Goal: Complete application form

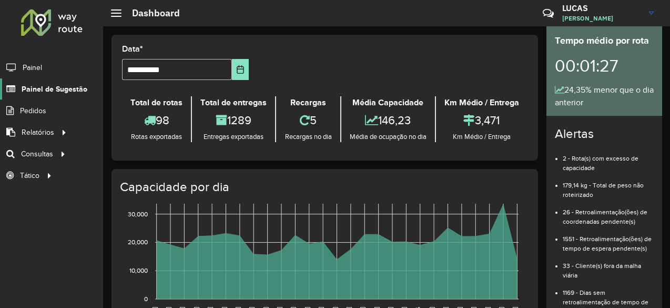
click at [54, 90] on span "Painel de Sugestão" at bounding box center [55, 89] width 66 height 11
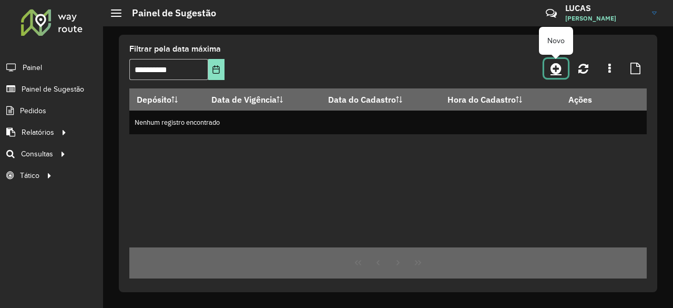
click at [562, 68] on icon at bounding box center [556, 68] width 11 height 13
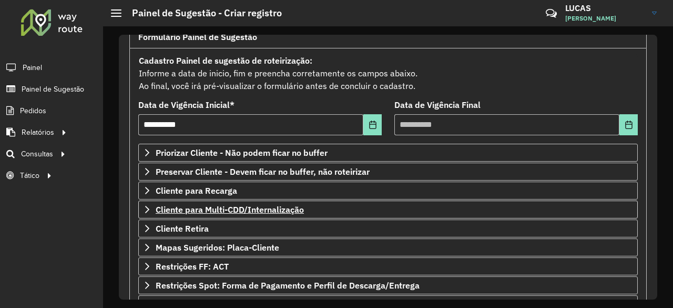
scroll to position [105, 0]
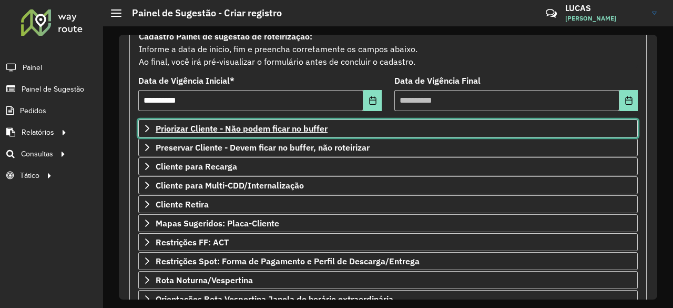
click at [148, 128] on icon at bounding box center [147, 128] width 8 height 8
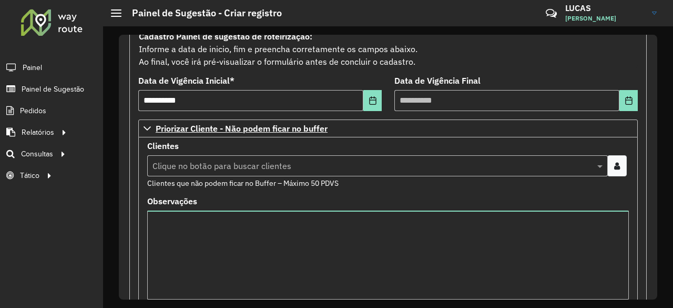
click at [178, 162] on input "text" at bounding box center [372, 166] width 445 height 13
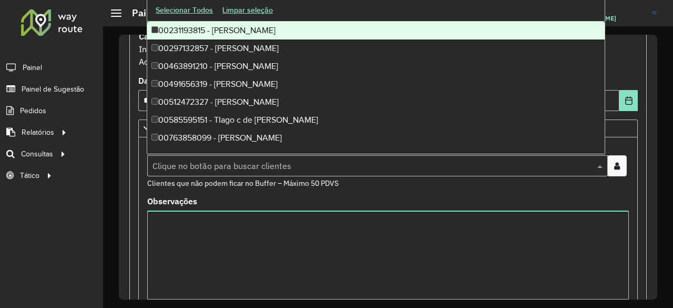
click at [619, 164] on div at bounding box center [617, 165] width 19 height 21
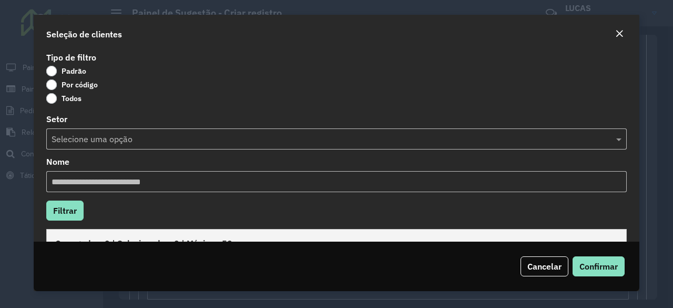
click at [322, 151] on div "Tipo de filtro Padrão Por código Todos Setor Selecione uma opção Nome Filtrar C…" at bounding box center [337, 145] width 606 height 192
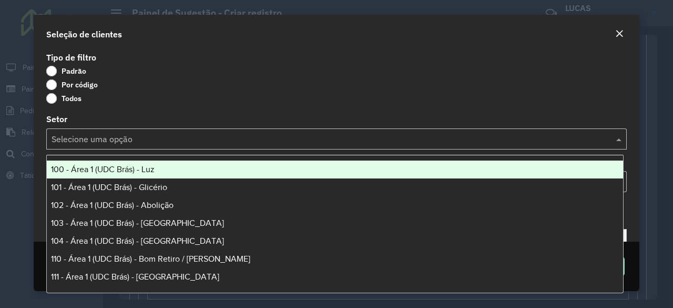
click at [320, 143] on input "text" at bounding box center [326, 139] width 549 height 13
click at [321, 143] on input "text" at bounding box center [326, 139] width 549 height 13
click at [319, 105] on div "Todos" at bounding box center [336, 100] width 581 height 13
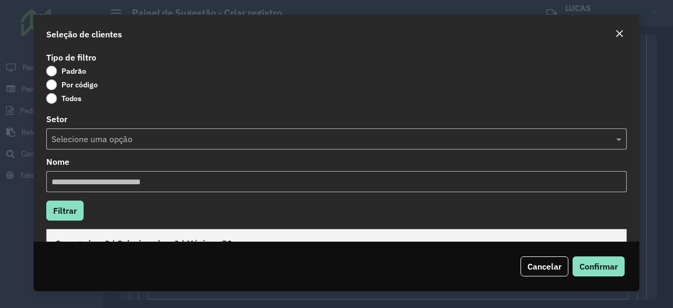
click at [54, 83] on label "Por código" at bounding box center [72, 84] width 52 height 11
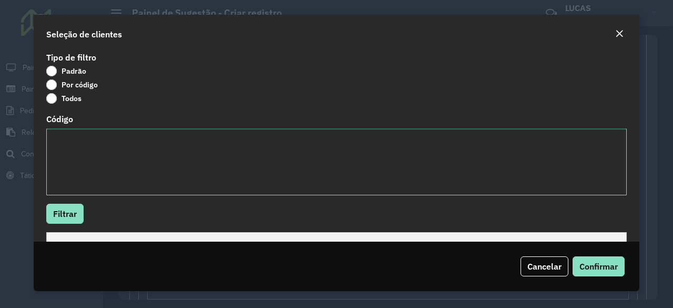
click at [94, 144] on textarea "Código" at bounding box center [336, 161] width 581 height 67
paste textarea "*****"
paste textarea "***** ***** ***** ****"
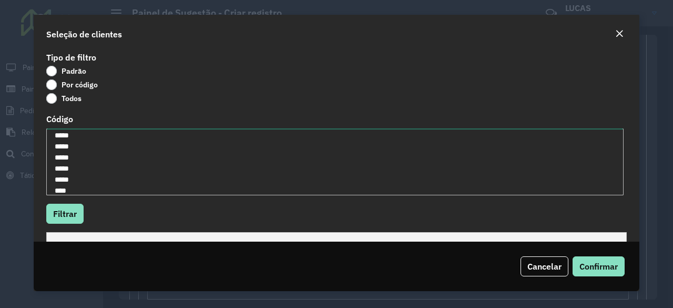
type textarea "***** ***** ***** ***** ***** ****"
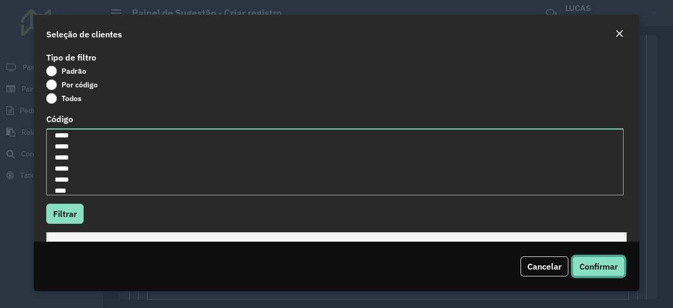
click at [594, 263] on span "Confirmar" at bounding box center [599, 266] width 38 height 11
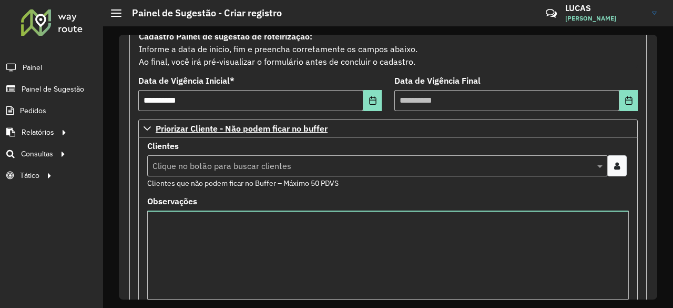
scroll to position [53, 0]
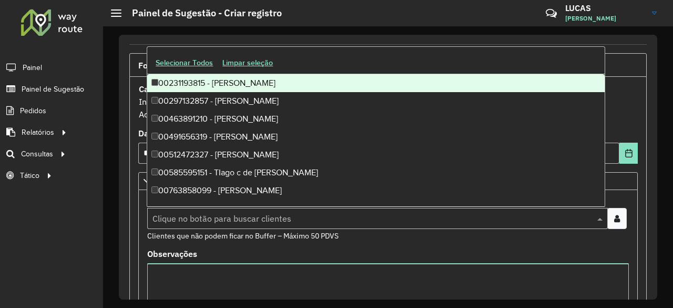
click at [595, 217] on span at bounding box center [601, 218] width 13 height 13
click at [618, 214] on div at bounding box center [617, 218] width 19 height 21
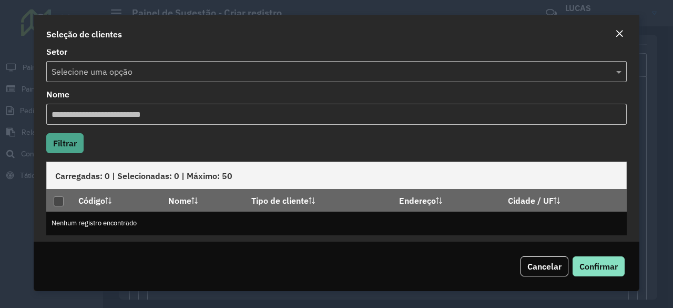
scroll to position [73, 0]
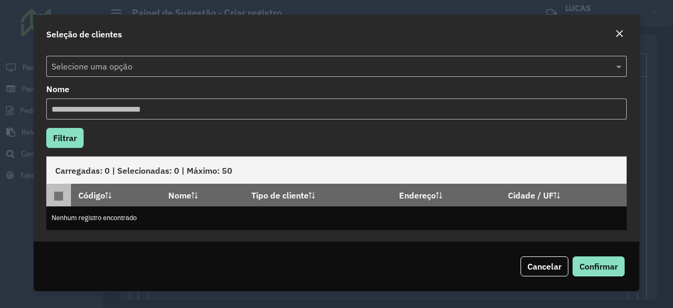
click at [61, 190] on p-tableheadercheckbox at bounding box center [59, 195] width 11 height 11
click at [67, 133] on button "Filtrar" at bounding box center [64, 138] width 37 height 20
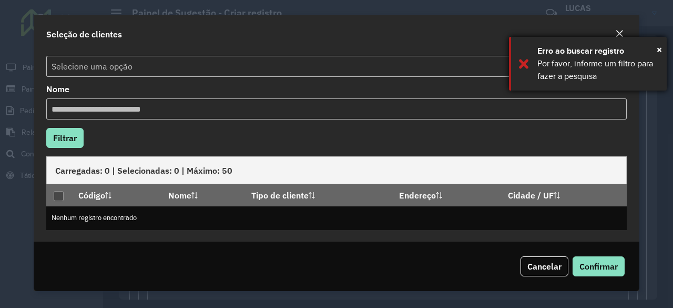
click at [522, 63] on div "× [PERSON_NAME] ao buscar registro Por favor, informe um filtro para fazer a pe…" at bounding box center [588, 64] width 158 height 54
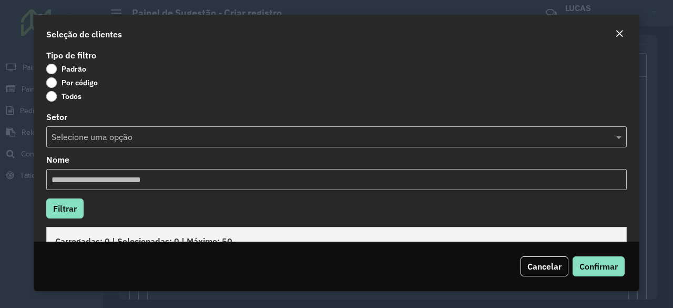
scroll to position [0, 0]
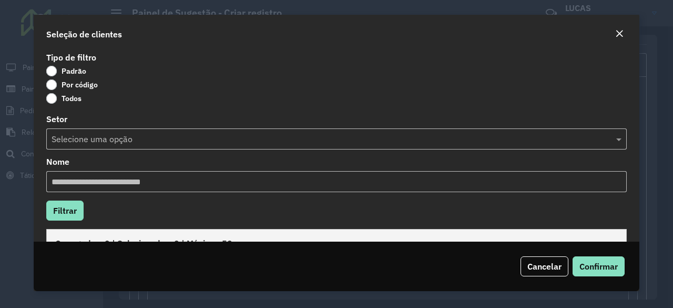
click at [117, 143] on input "text" at bounding box center [326, 139] width 549 height 13
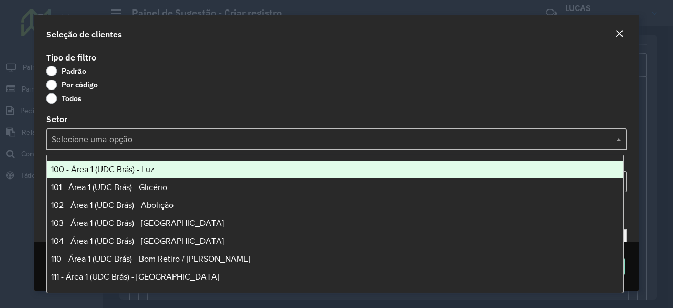
click at [117, 143] on input "text" at bounding box center [326, 139] width 549 height 13
click at [52, 97] on label "Todos" at bounding box center [63, 98] width 35 height 11
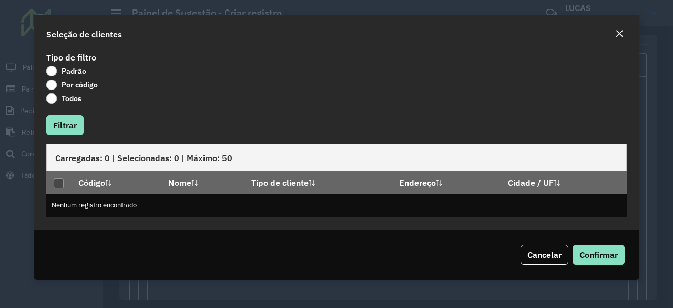
click at [51, 83] on label "Por código" at bounding box center [72, 84] width 52 height 11
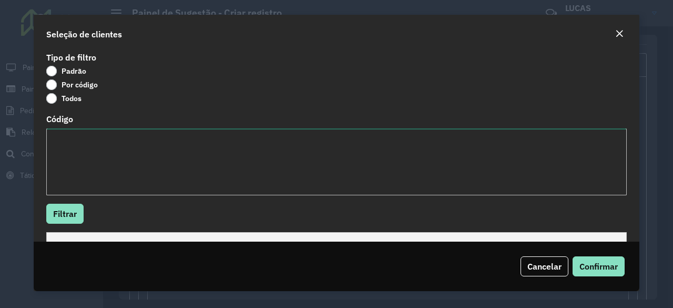
click at [94, 149] on textarea "Código" at bounding box center [336, 161] width 581 height 67
paste textarea "***** ***** ***** ****"
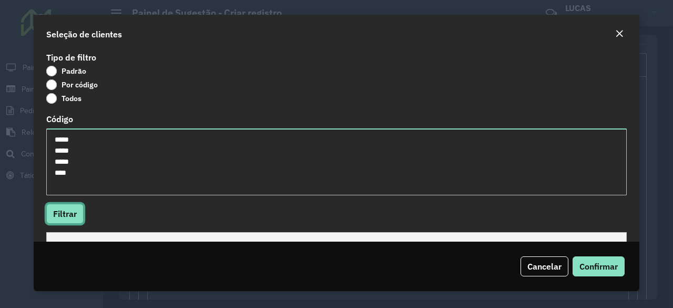
click at [56, 216] on button "Filtrar" at bounding box center [64, 214] width 37 height 20
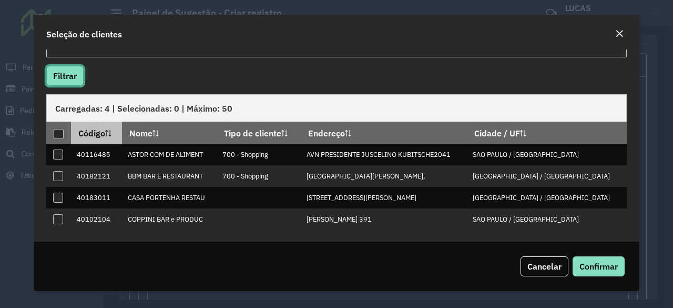
scroll to position [33, 0]
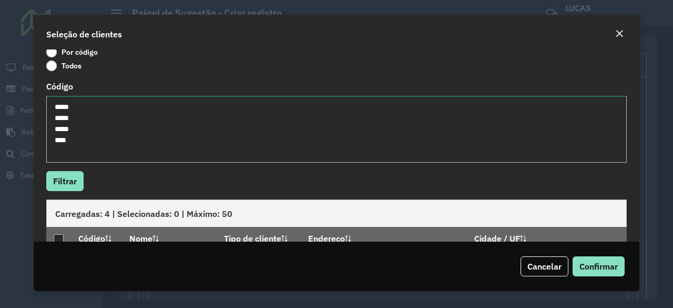
click at [75, 146] on textarea "***** ***** ***** ****" at bounding box center [336, 129] width 581 height 67
paste textarea "*****"
type textarea "***** ***** ***** **** ***** *****"
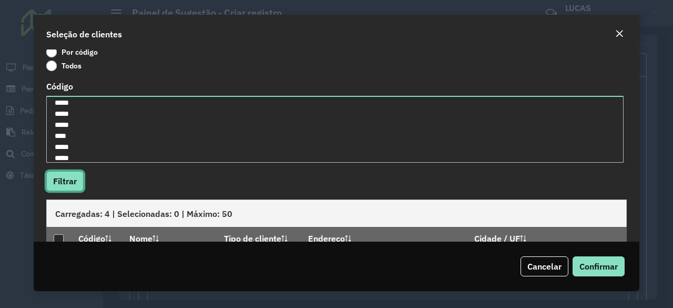
click at [79, 189] on button "Filtrar" at bounding box center [64, 181] width 37 height 20
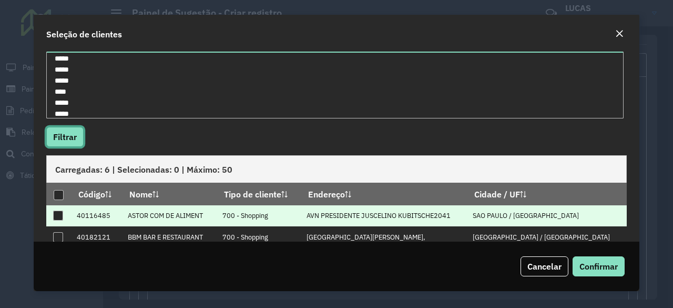
scroll to position [138, 0]
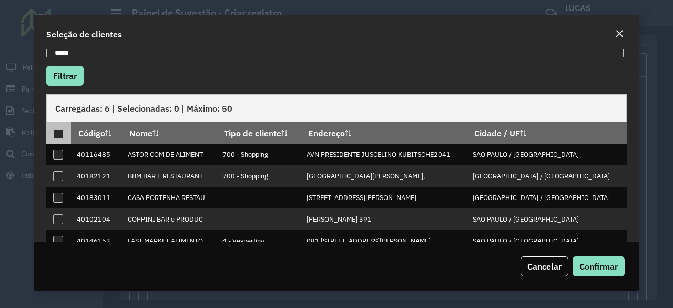
click at [58, 129] on div at bounding box center [59, 134] width 10 height 10
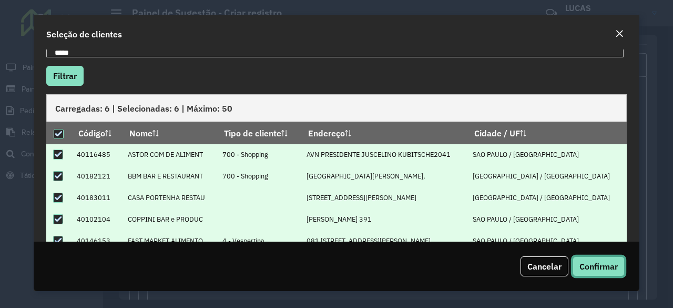
click at [606, 262] on span "Confirmar" at bounding box center [599, 266] width 38 height 11
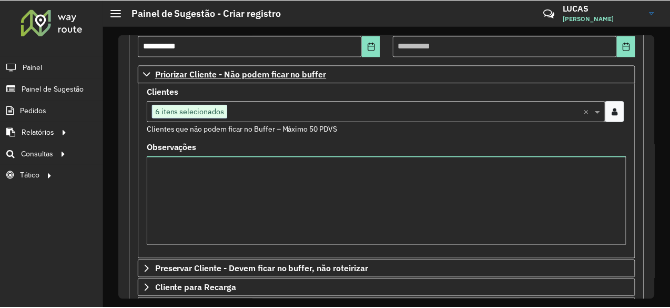
scroll to position [158, 0]
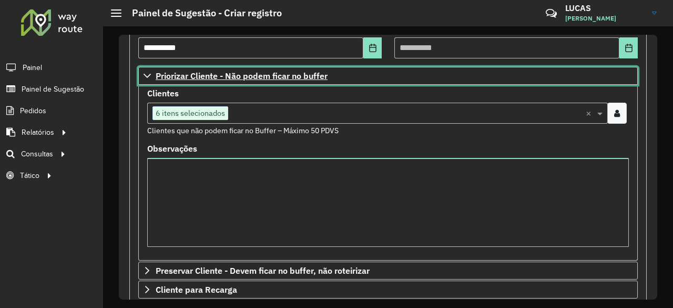
click at [149, 74] on icon at bounding box center [147, 76] width 7 height 4
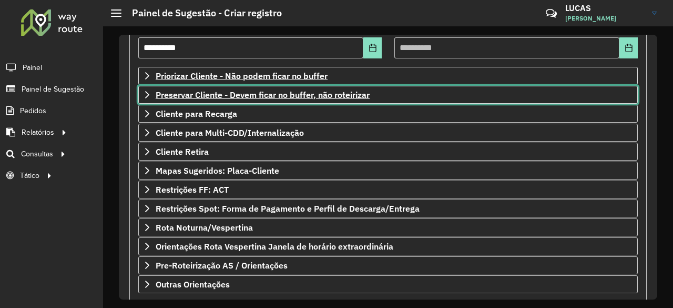
click at [145, 94] on icon at bounding box center [147, 94] width 8 height 8
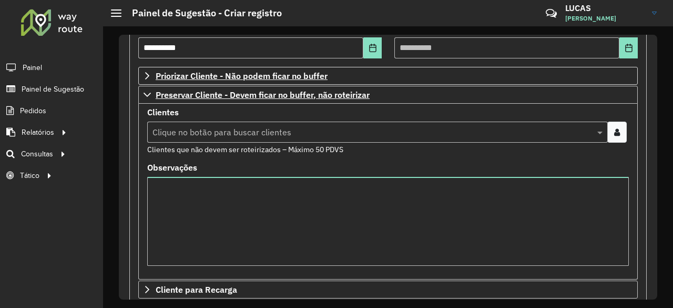
click at [621, 126] on div at bounding box center [617, 132] width 19 height 21
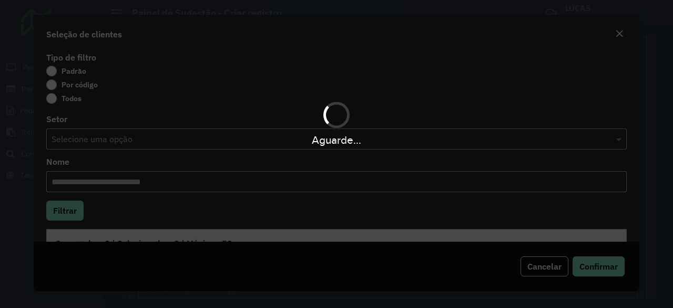
click at [52, 101] on div "Aguarde..." at bounding box center [336, 123] width 673 height 50
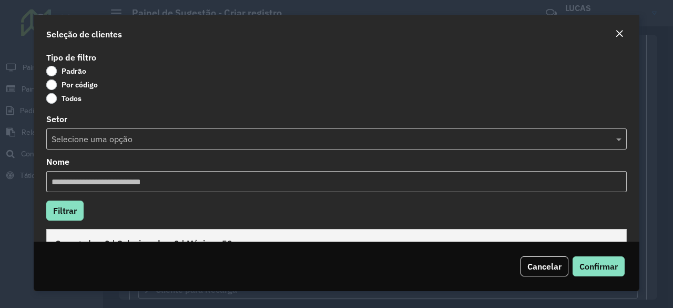
click at [52, 101] on label "Todos" at bounding box center [63, 98] width 35 height 11
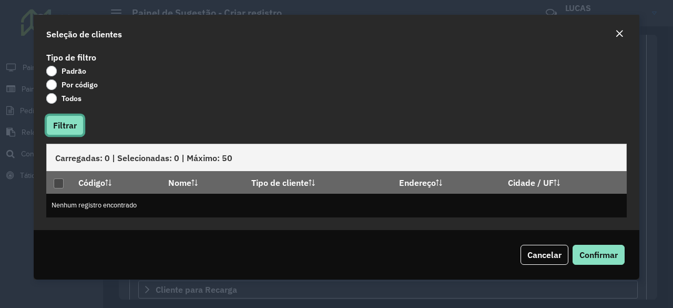
click at [70, 126] on button "Filtrar" at bounding box center [64, 125] width 37 height 20
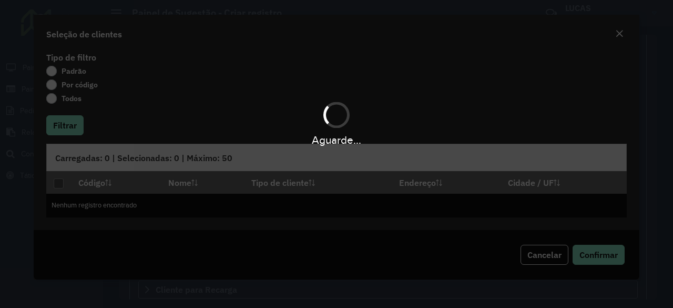
click at [57, 87] on div "Aguarde..." at bounding box center [336, 154] width 673 height 308
click at [323, 138] on div "Aguarde..." at bounding box center [336, 140] width 673 height 16
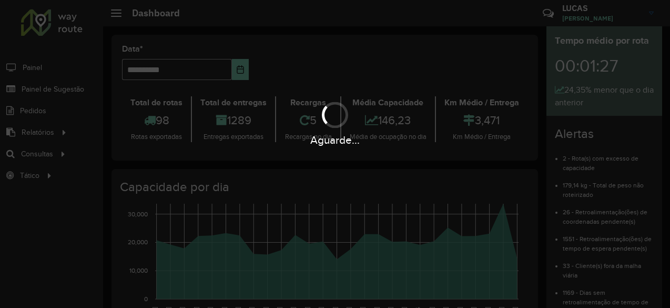
click at [306, 151] on div "Aguarde..." at bounding box center [335, 154] width 670 height 308
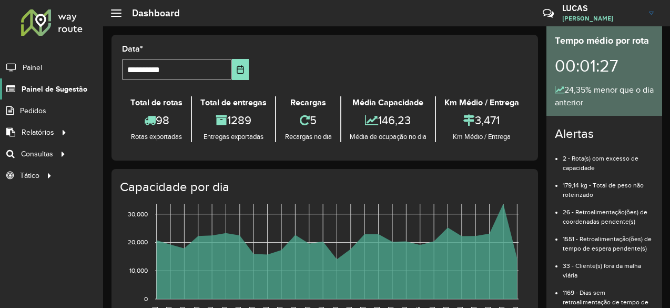
click at [57, 90] on span "Painel de Sugestão" at bounding box center [55, 89] width 66 height 11
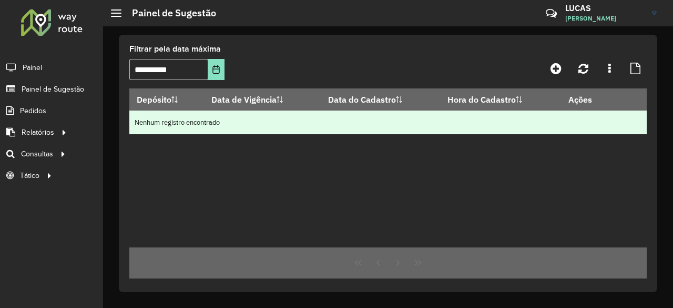
click at [211, 119] on td "Nenhum registro encontrado" at bounding box center [388, 122] width 518 height 24
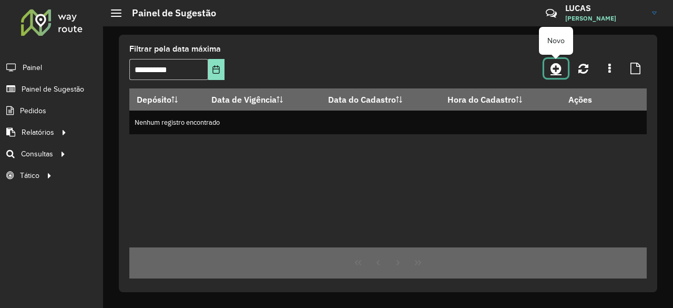
click at [559, 72] on icon at bounding box center [556, 68] width 11 height 13
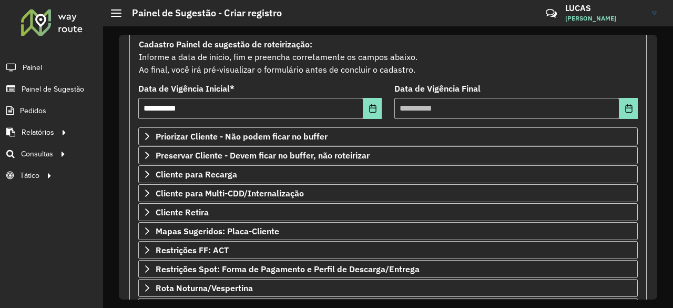
scroll to position [105, 0]
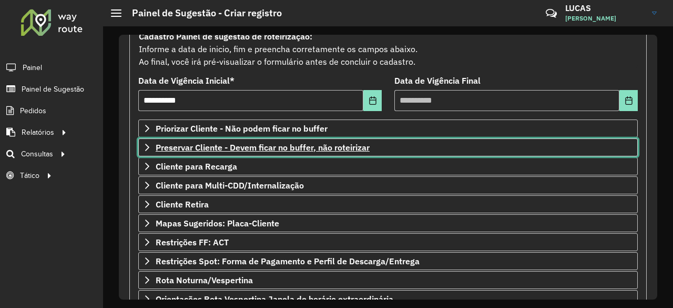
click at [143, 145] on icon at bounding box center [147, 147] width 8 height 8
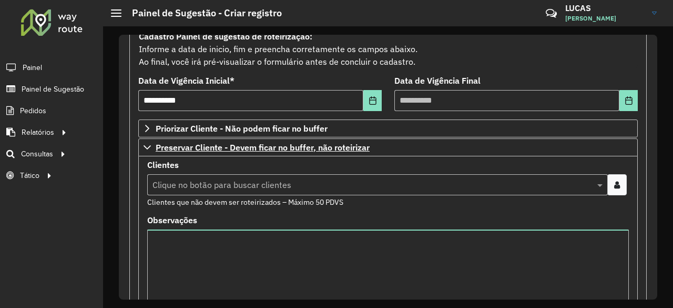
click at [614, 181] on icon at bounding box center [617, 184] width 6 height 8
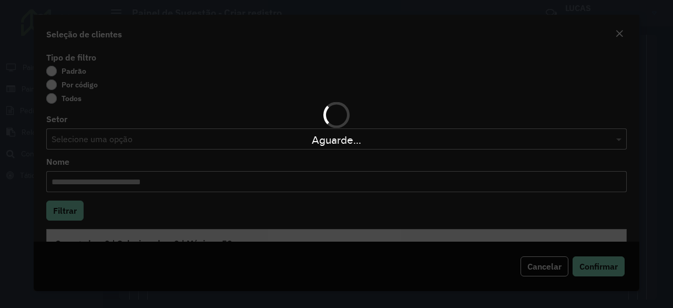
click at [50, 88] on div "Aguarde..." at bounding box center [336, 154] width 673 height 308
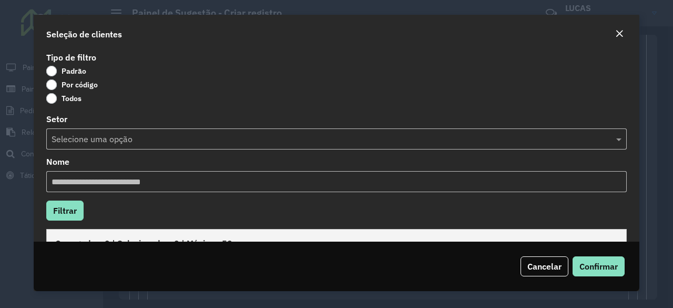
click at [55, 88] on label "Por código" at bounding box center [72, 84] width 52 height 11
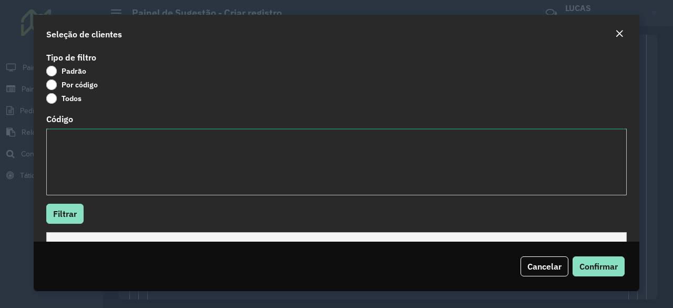
click at [74, 155] on textarea "Código" at bounding box center [336, 161] width 581 height 67
paste textarea "**** ***** ***** ***** ***** ***** *****"
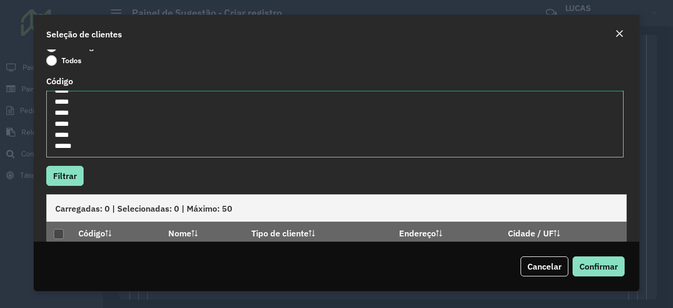
scroll to position [53, 0]
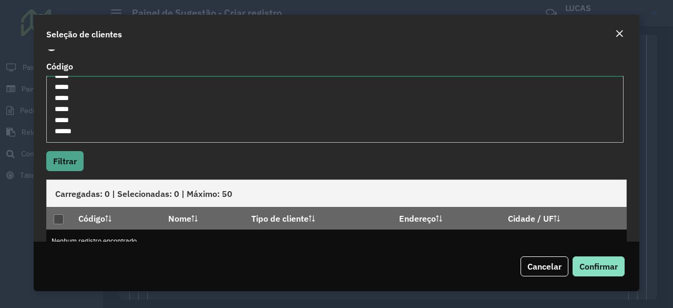
type textarea "**** ***** ***** ***** ***** ***** *****"
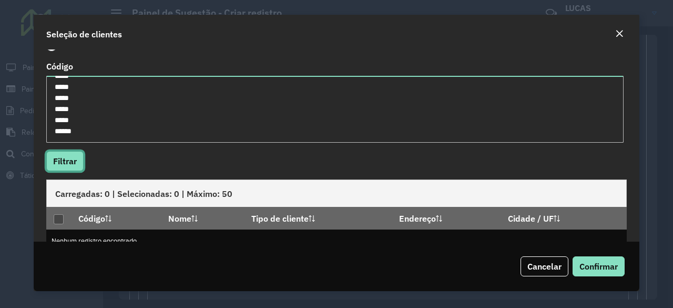
click at [80, 157] on button "Filtrar" at bounding box center [64, 161] width 37 height 20
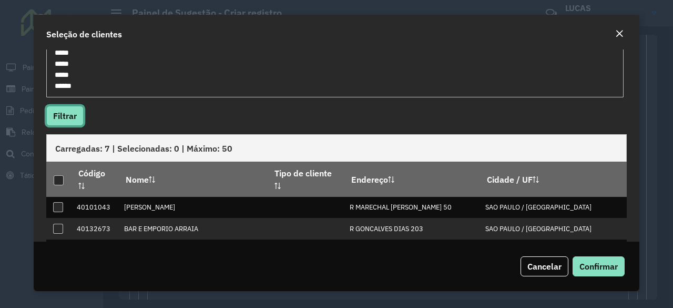
scroll to position [158, 0]
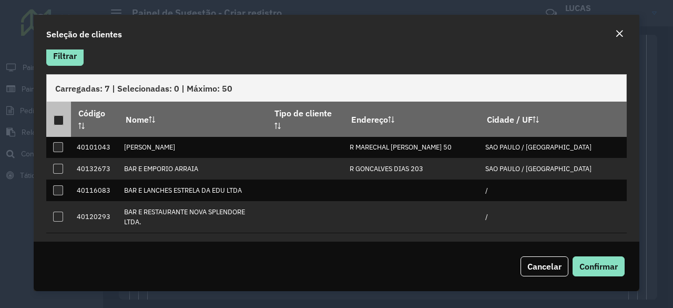
click at [58, 117] on div at bounding box center [59, 120] width 10 height 10
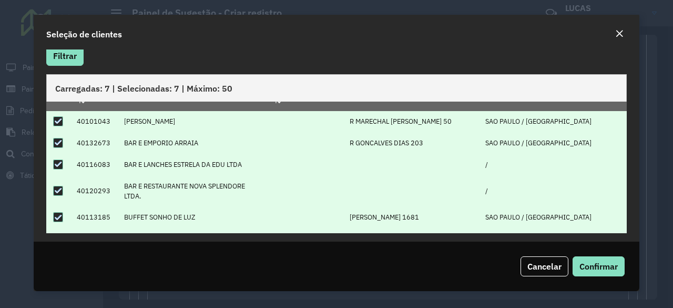
scroll to position [40, 0]
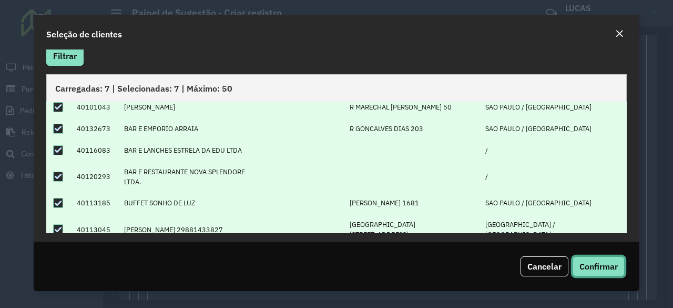
click at [610, 267] on span "Confirmar" at bounding box center [599, 266] width 38 height 11
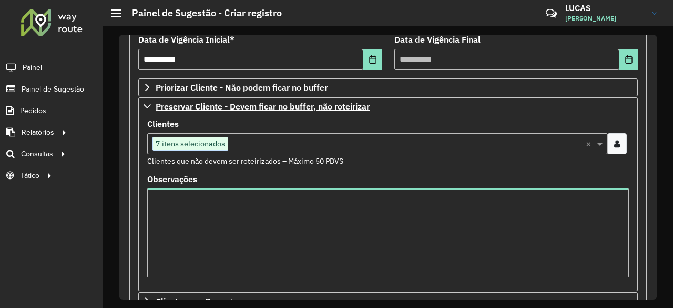
scroll to position [123, 0]
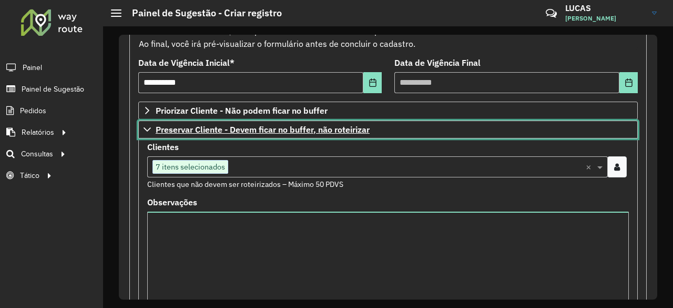
click at [147, 130] on icon at bounding box center [147, 129] width 8 height 8
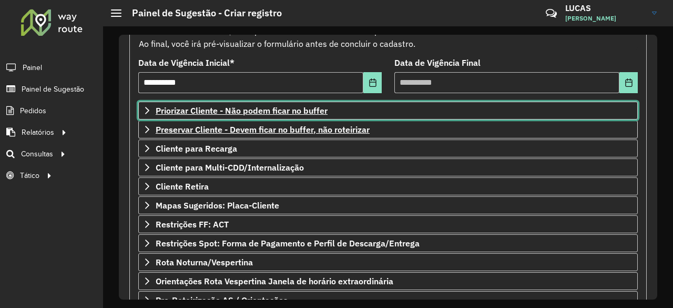
click at [145, 108] on icon at bounding box center [147, 110] width 8 height 8
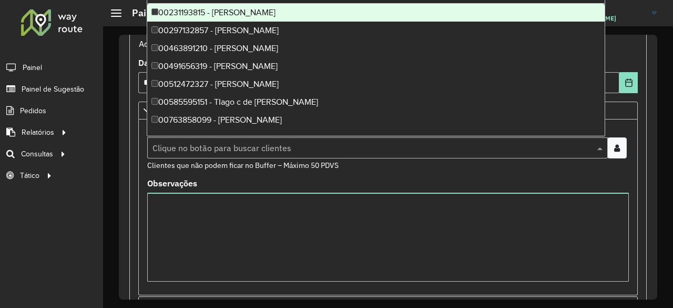
click at [192, 142] on input "text" at bounding box center [372, 148] width 445 height 13
click at [619, 146] on div at bounding box center [617, 147] width 19 height 21
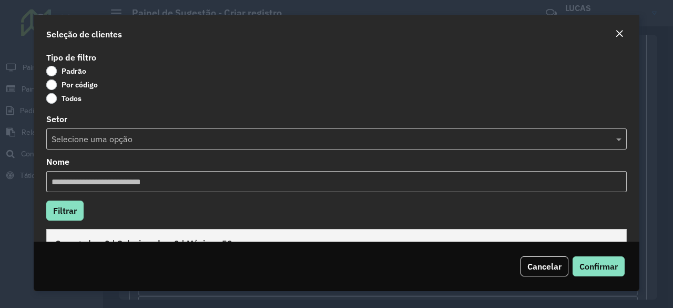
click at [54, 85] on label "Por código" at bounding box center [72, 84] width 52 height 11
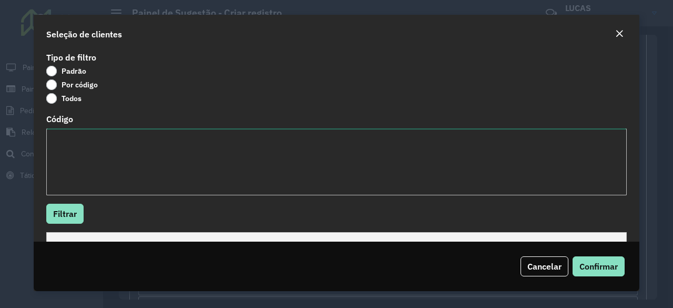
click at [105, 169] on textarea "Código" at bounding box center [336, 161] width 581 height 67
paste textarea "***** ***** ***** ****"
paste textarea "*****"
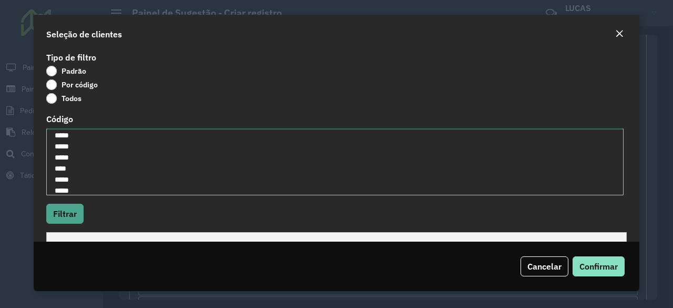
type textarea "***** ***** ***** **** ***** *****"
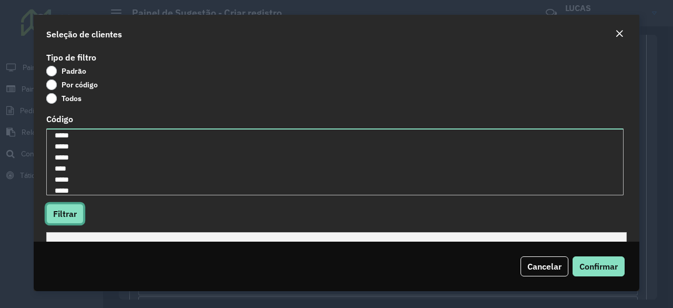
click at [60, 211] on button "Filtrar" at bounding box center [64, 214] width 37 height 20
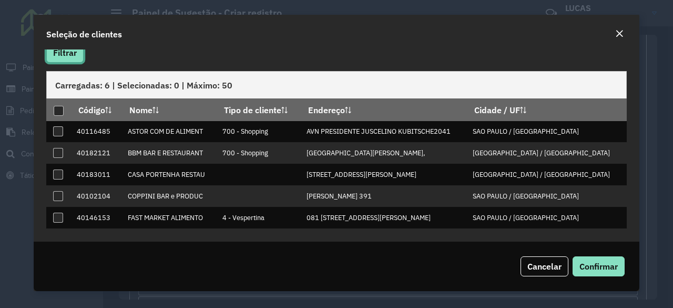
scroll to position [162, 0]
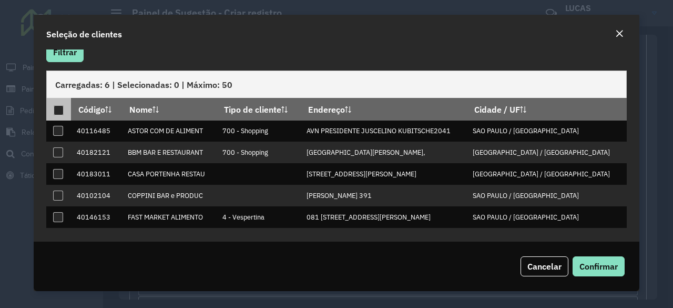
click at [54, 112] on div at bounding box center [59, 110] width 10 height 10
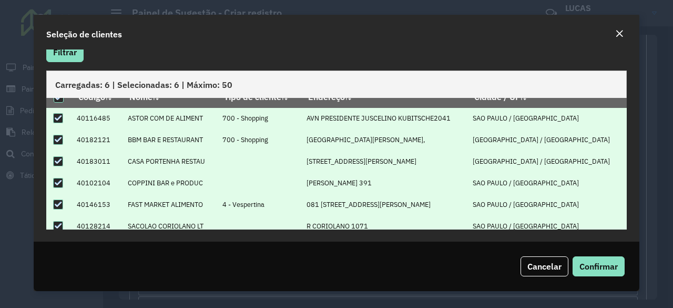
scroll to position [19, 0]
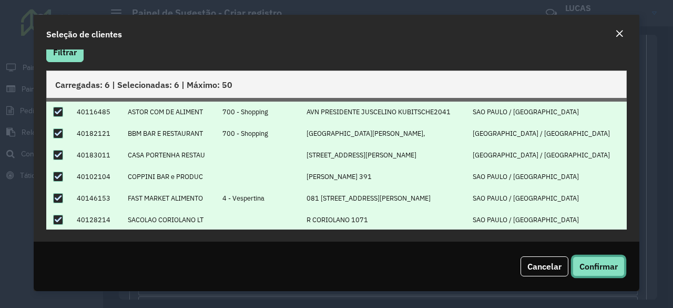
click at [587, 261] on span "Confirmar" at bounding box center [599, 266] width 38 height 11
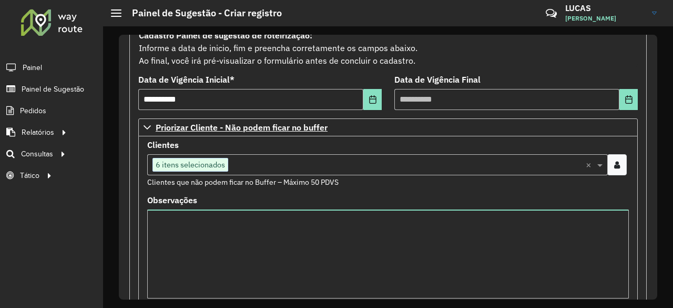
scroll to position [123, 0]
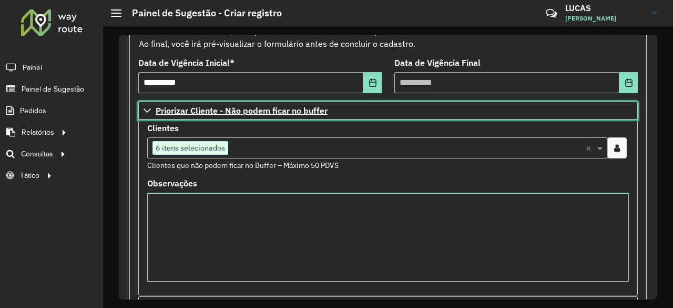
click at [143, 111] on icon at bounding box center [147, 110] width 8 height 8
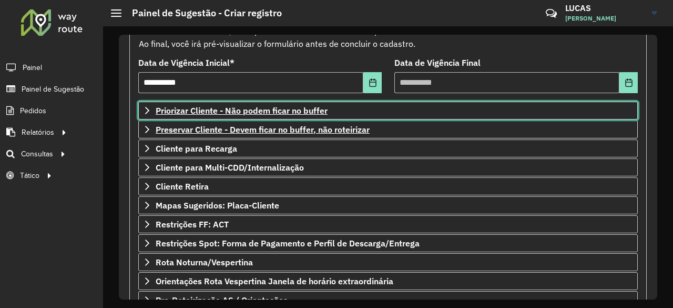
scroll to position [210, 0]
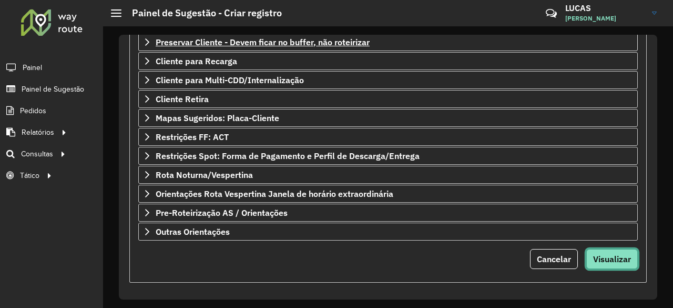
click at [607, 249] on button "Visualizar" at bounding box center [613, 259] width 52 height 20
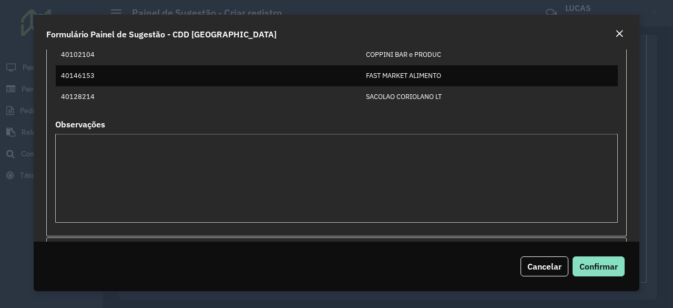
scroll to position [0, 0]
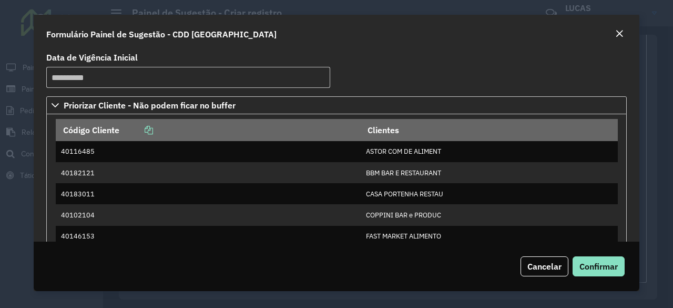
click at [616, 35] on em "Close" at bounding box center [620, 33] width 8 height 8
